Goal: Task Accomplishment & Management: Complete application form

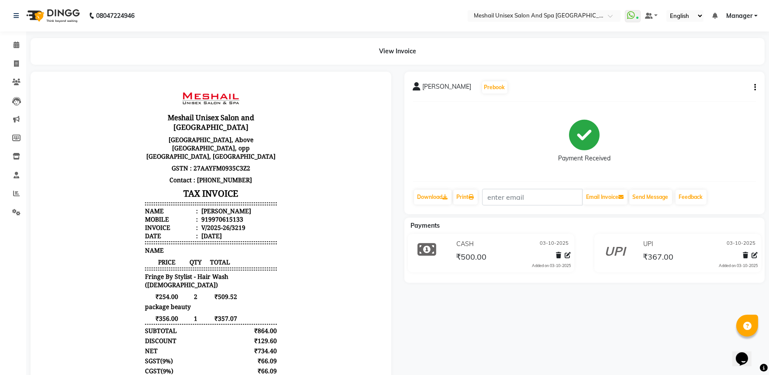
click at [754, 88] on icon "button" at bounding box center [755, 87] width 2 height 0
click at [727, 96] on div "Edit Invoice" at bounding box center [712, 98] width 60 height 11
select select "service"
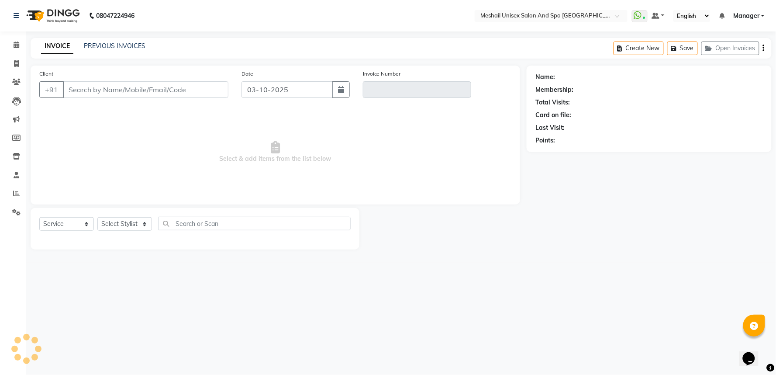
type input "9970615133"
type input "V/2025-26/3219"
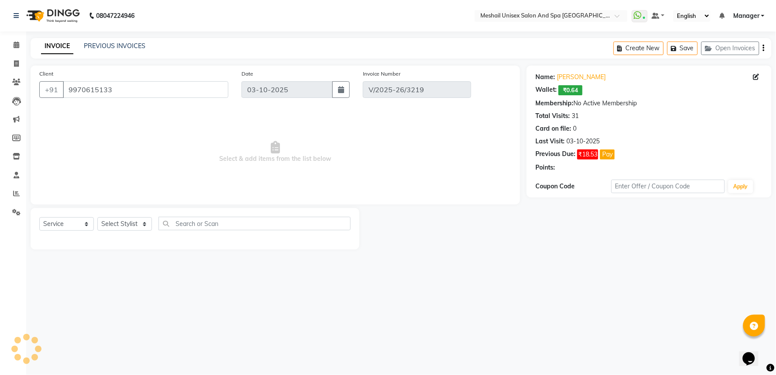
select select "select"
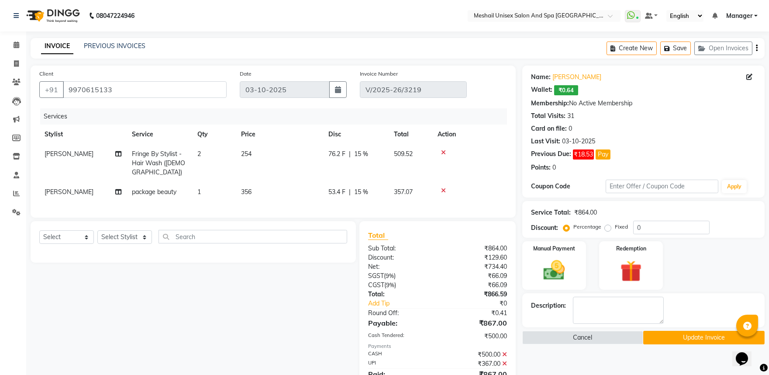
drag, startPoint x: 246, startPoint y: 190, endPoint x: 282, endPoint y: 195, distance: 36.1
click at [247, 192] on span "356" at bounding box center [246, 192] width 10 height 8
select select "53324"
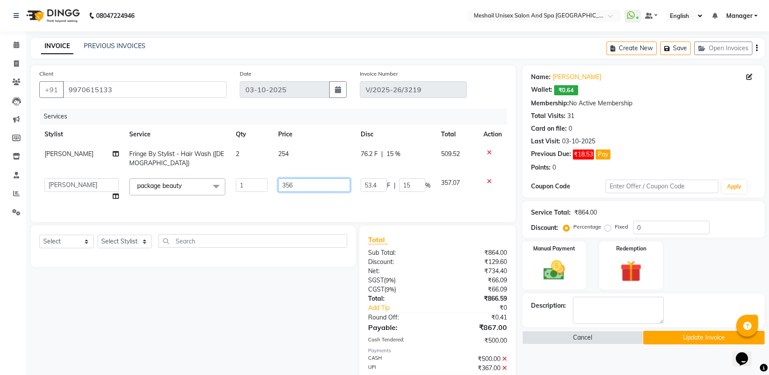
click at [280, 184] on input "356" at bounding box center [314, 185] width 72 height 14
type input "358"
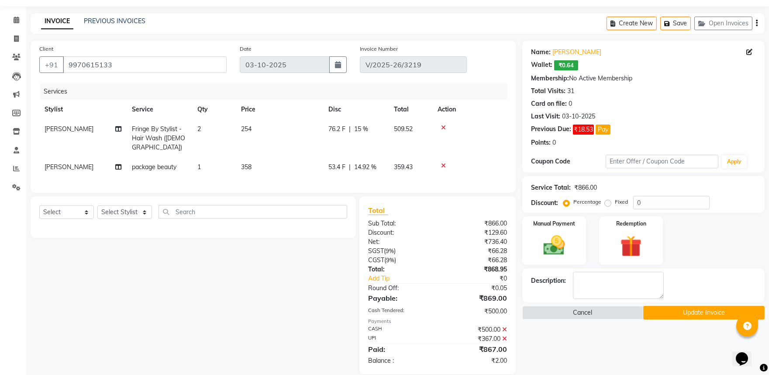
scroll to position [44, 0]
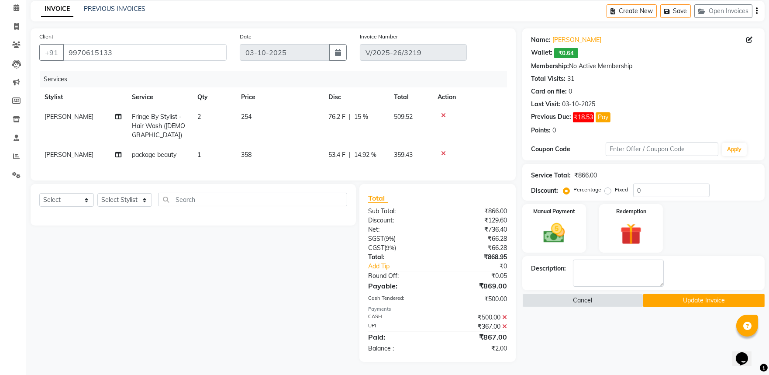
click at [506, 326] on icon at bounding box center [504, 326] width 5 height 6
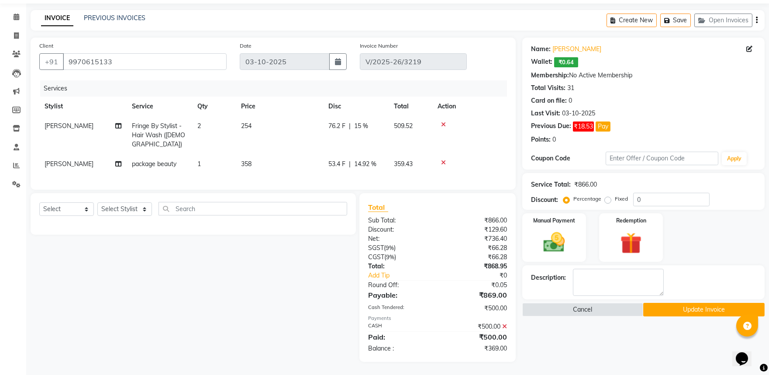
scroll to position [35, 0]
click at [265, 155] on td "358" at bounding box center [279, 164] width 87 height 20
select select "53324"
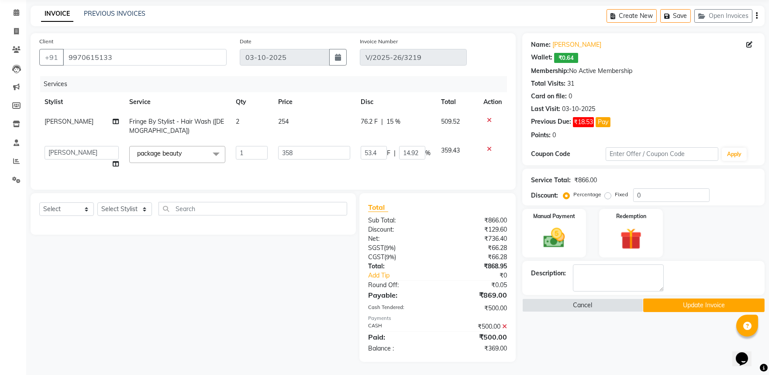
scroll to position [39, 0]
click at [297, 149] on input "358" at bounding box center [314, 153] width 72 height 14
type input "359"
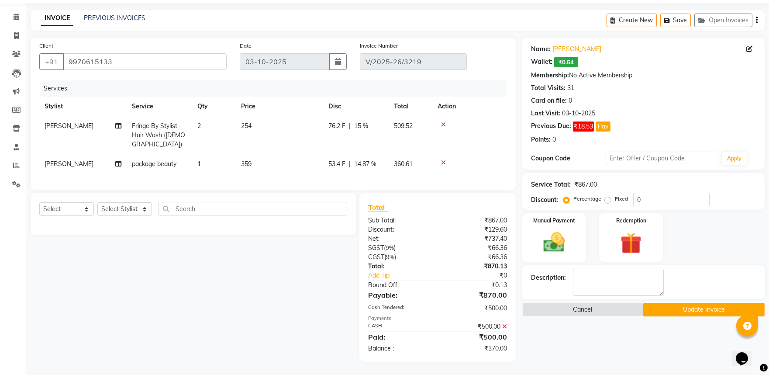
scroll to position [35, 0]
click at [549, 245] on img at bounding box center [554, 242] width 36 height 26
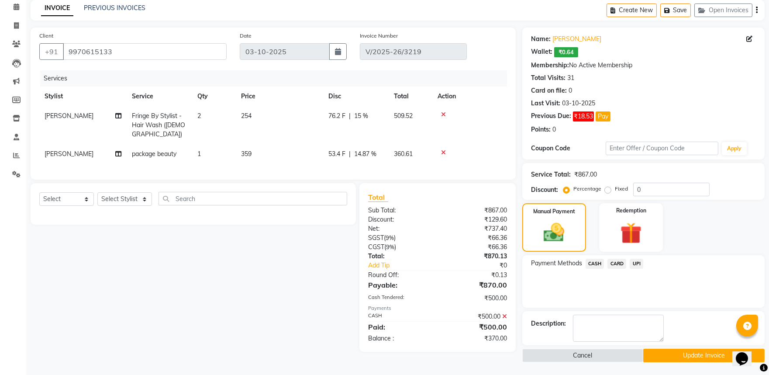
click at [630, 260] on span "UPI" at bounding box center [637, 264] width 14 height 10
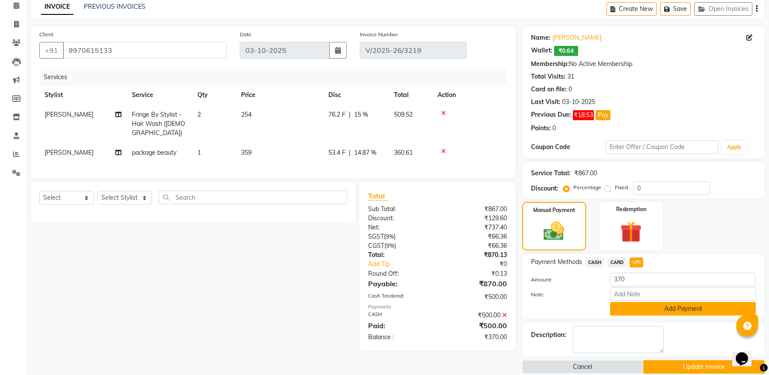
click at [671, 311] on button "Add Payment" at bounding box center [683, 309] width 146 height 14
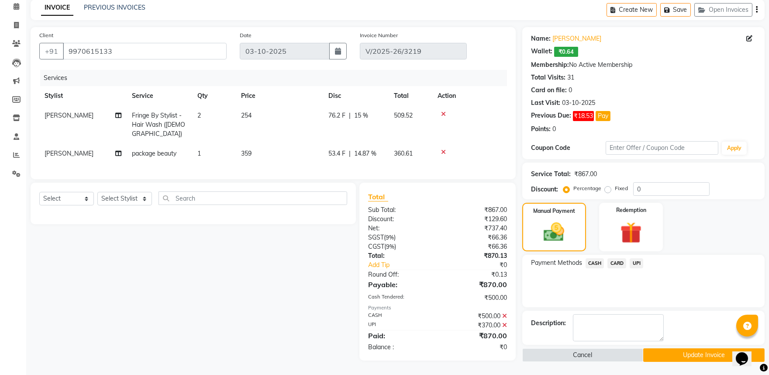
scroll to position [44, 0]
click at [688, 348] on button "Update Invoice" at bounding box center [703, 355] width 121 height 14
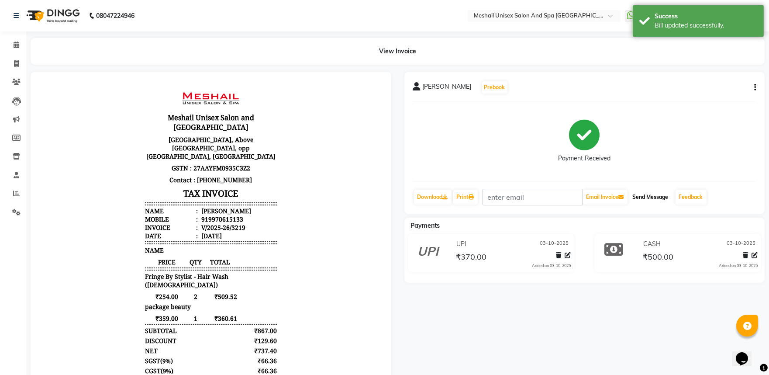
click at [654, 195] on button "Send Message" at bounding box center [650, 197] width 43 height 15
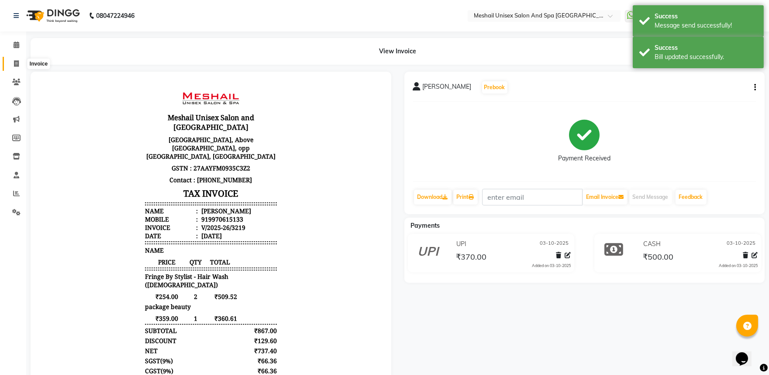
click at [17, 62] on icon at bounding box center [16, 63] width 5 height 7
select select "service"
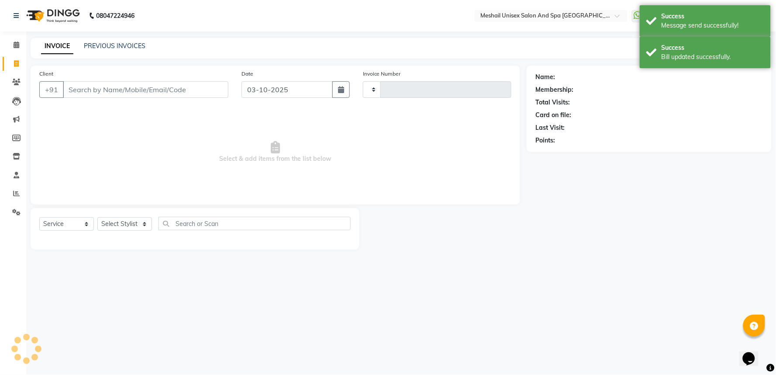
type input "3222"
select select "6711"
